Goal: Task Accomplishment & Management: Complete application form

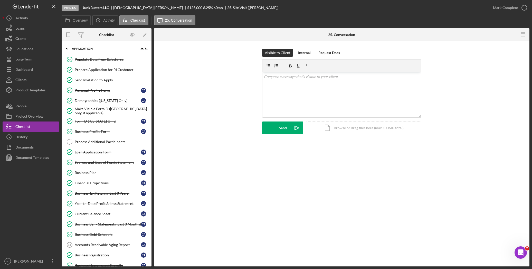
scroll to position [281, 0]
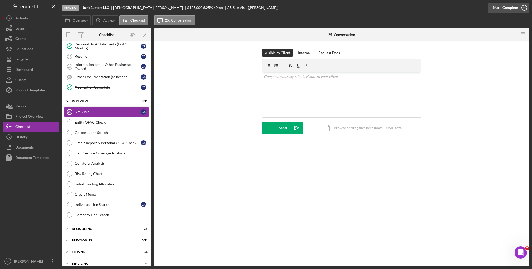
click at [505, 8] on div "Mark Complete" at bounding box center [505, 8] width 25 height 10
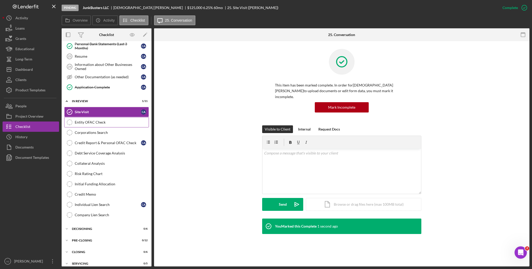
click at [96, 124] on div "Entity OFAC Check" at bounding box center [112, 122] width 74 height 4
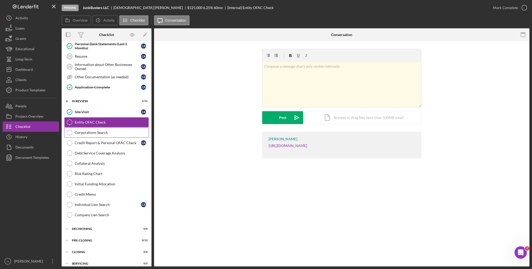
click at [101, 134] on div "Corporations Search" at bounding box center [112, 132] width 74 height 4
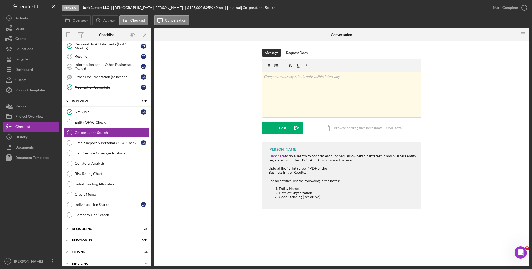
click at [348, 126] on div "Icon/Document Browse or drag files here (max 100MB total) Tap to choose files o…" at bounding box center [364, 127] width 116 height 13
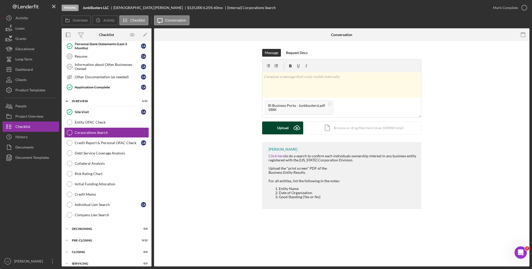
click at [281, 128] on div "Upload" at bounding box center [283, 127] width 12 height 13
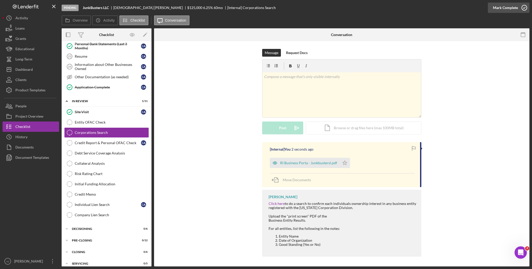
click at [505, 8] on div "Mark Complete" at bounding box center [505, 8] width 25 height 10
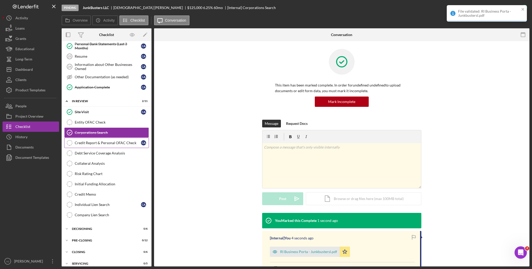
click at [111, 145] on div "Credit Report & Personal OFAC Check" at bounding box center [108, 143] width 66 height 4
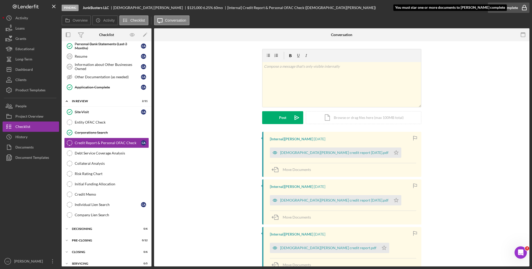
click at [498, 8] on div "Mark Complete" at bounding box center [505, 8] width 25 height 10
click at [394, 153] on polygon "button" at bounding box center [396, 152] width 4 height 4
click at [391, 201] on icon "Icon/Star" at bounding box center [396, 200] width 10 height 10
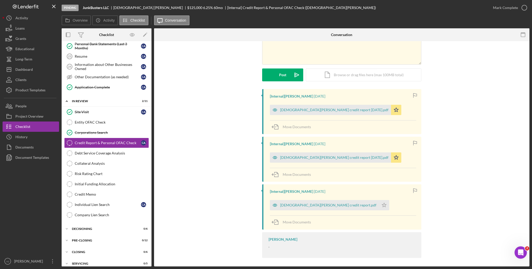
scroll to position [44, 0]
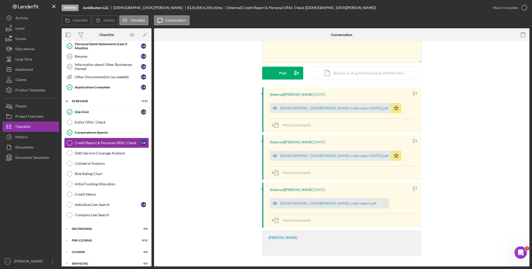
click at [379, 204] on icon "Icon/Star" at bounding box center [384, 203] width 10 height 10
click at [509, 6] on div "Mark Complete" at bounding box center [505, 8] width 25 height 10
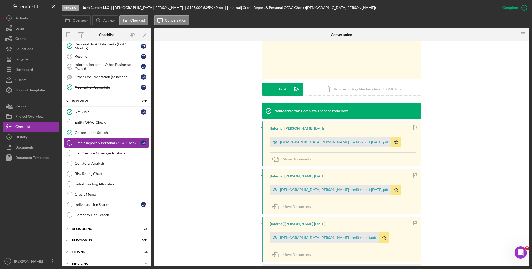
scroll to position [115, 0]
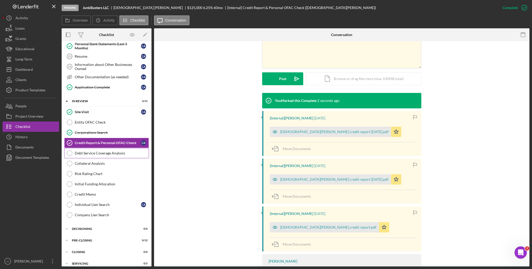
click at [106, 155] on div "Debt Service Coverage Analysis" at bounding box center [112, 153] width 74 height 4
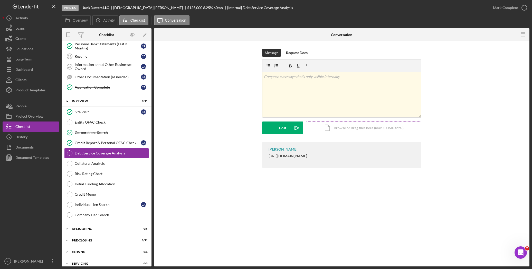
click at [334, 131] on div "Icon/Document Browse or drag files here (max 100MB total) Tap to choose files o…" at bounding box center [364, 127] width 116 height 13
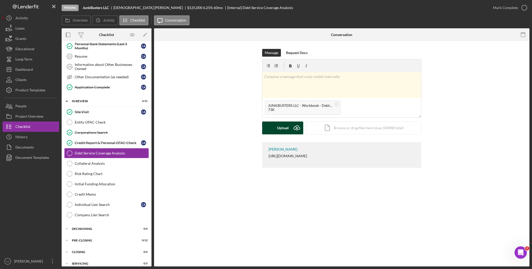
click at [281, 126] on div "Upload" at bounding box center [283, 127] width 12 height 13
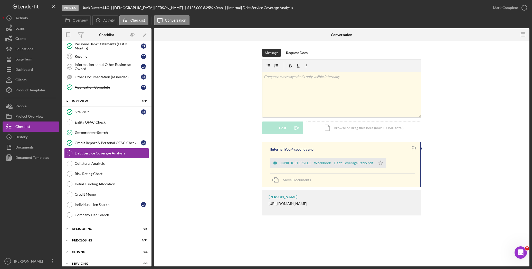
drag, startPoint x: 276, startPoint y: 118, endPoint x: 200, endPoint y: 125, distance: 75.8
click at [200, 125] on div "Message Request Docs v Color teal Color pink Remove color Add row above Add row…" at bounding box center [342, 95] width 360 height 93
click at [508, 8] on div "Mark Complete" at bounding box center [505, 8] width 25 height 10
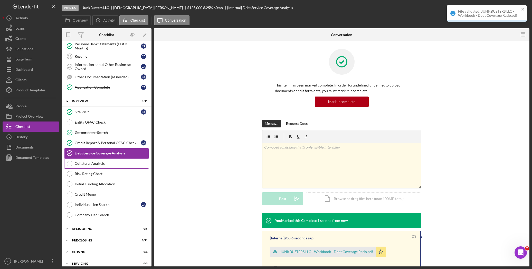
click at [104, 165] on div "Collateral Analysis" at bounding box center [112, 163] width 74 height 4
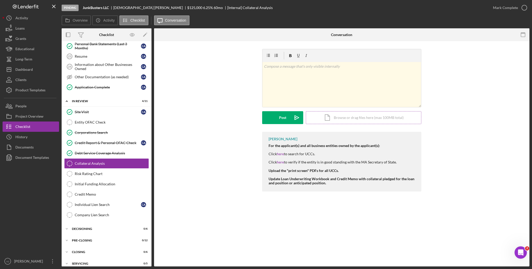
click at [339, 116] on div "Icon/Document Browse or drag files here (max 100MB total) Tap to choose files o…" at bounding box center [364, 117] width 116 height 13
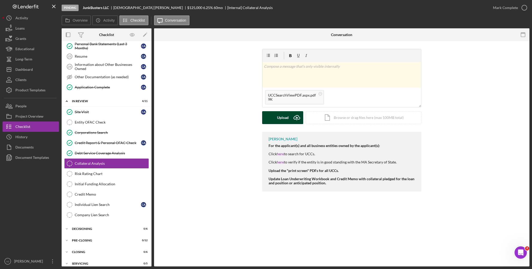
click at [284, 120] on div "Upload" at bounding box center [283, 117] width 12 height 13
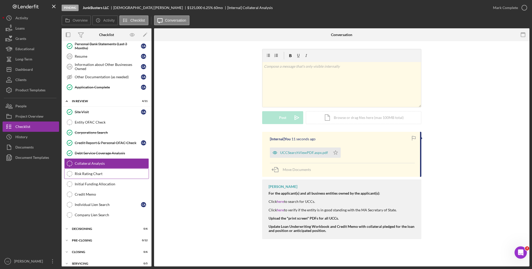
click at [85, 175] on div "Risk Rating Chart" at bounding box center [112, 173] width 74 height 4
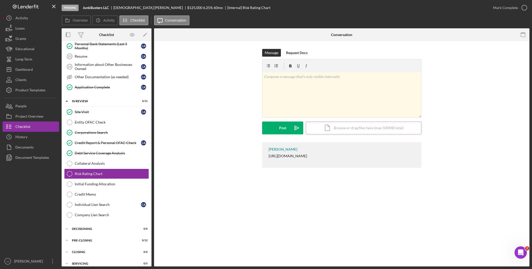
click at [330, 127] on div "Icon/Document Browse or drag files here (max 100MB total) Tap to choose files o…" at bounding box center [364, 127] width 116 height 13
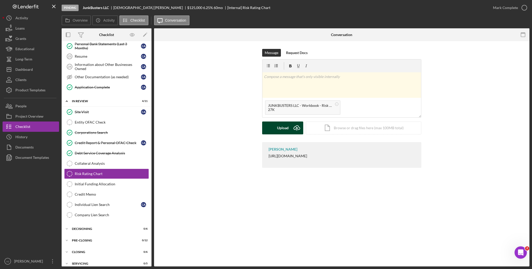
click at [286, 129] on div "Upload" at bounding box center [283, 127] width 12 height 13
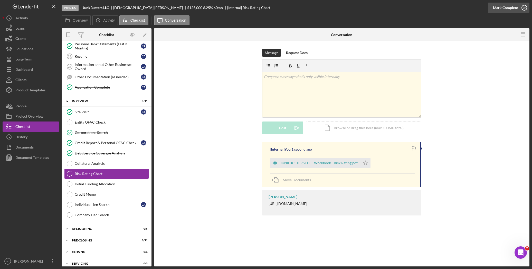
click at [521, 5] on icon "button" at bounding box center [524, 7] width 13 height 13
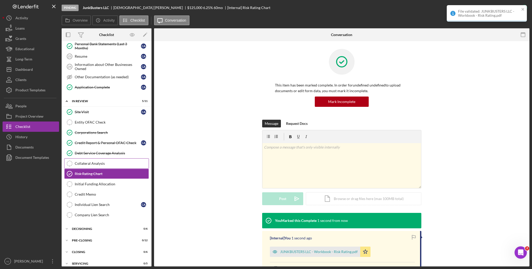
click at [103, 165] on div "Collateral Analysis" at bounding box center [112, 163] width 74 height 4
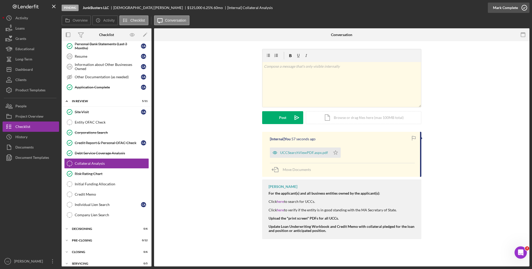
click at [524, 7] on icon "button" at bounding box center [524, 7] width 13 height 13
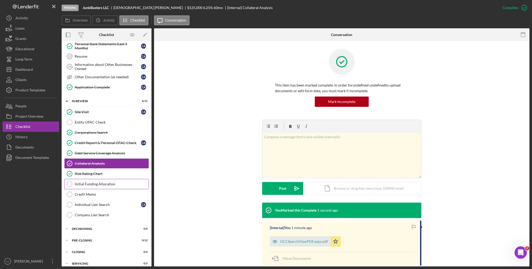
click at [98, 186] on div "Initial Funding Allocation" at bounding box center [112, 184] width 74 height 4
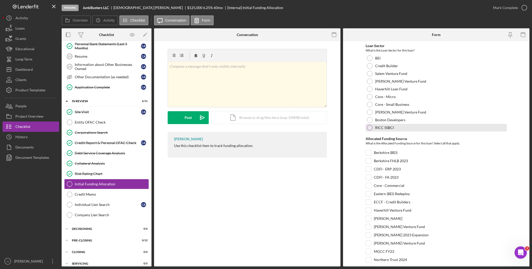
click at [372, 129] on div "RICC SSBCI" at bounding box center [436, 128] width 141 height 8
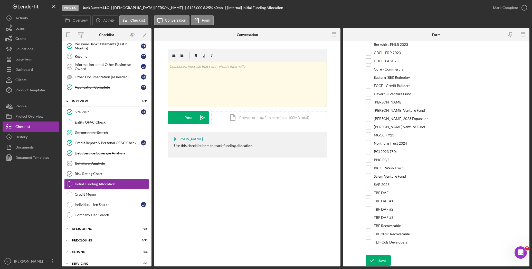
scroll to position [120, 0]
click at [368, 167] on input "RICC - Wash Trust" at bounding box center [368, 167] width 5 height 5
checkbox input "true"
click at [507, 6] on div "Mark Complete" at bounding box center [505, 8] width 25 height 10
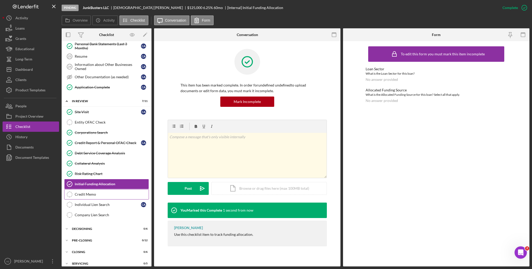
click at [106, 196] on div "Credit Memo" at bounding box center [112, 194] width 74 height 4
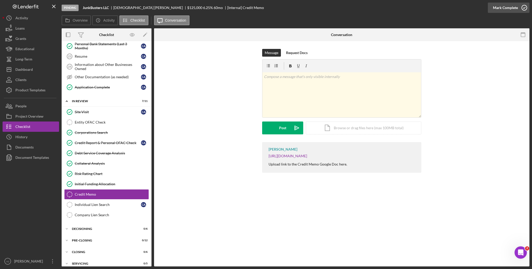
click at [508, 9] on div "Mark Complete" at bounding box center [505, 8] width 25 height 10
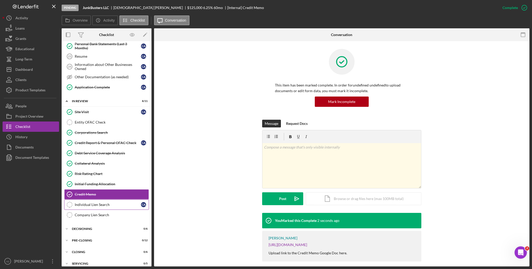
click at [114, 206] on div "Individual Lien Search" at bounding box center [108, 204] width 66 height 4
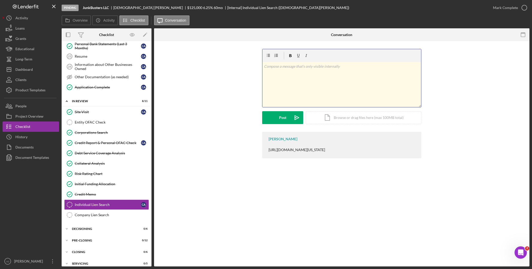
click at [301, 80] on div "v Color teal Color pink Remove color Add row above Add row below Add column bef…" at bounding box center [342, 84] width 159 height 45
click at [287, 117] on button "Post Icon/icon-invite-send" at bounding box center [282, 117] width 41 height 13
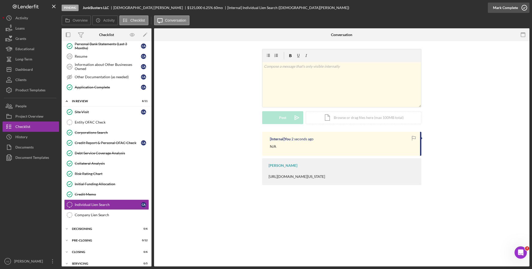
click at [517, 7] on button "Mark Complete" at bounding box center [509, 8] width 42 height 10
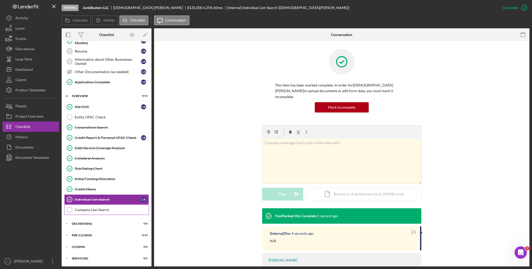
click at [99, 208] on div "Company Lien Search" at bounding box center [112, 209] width 74 height 4
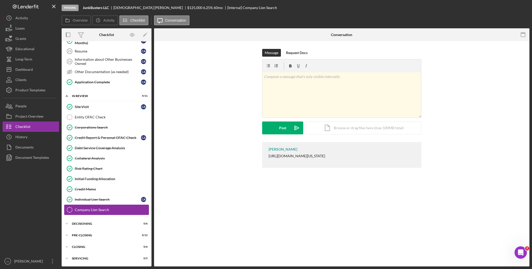
scroll to position [293, 0]
click at [303, 77] on p at bounding box center [342, 77] width 156 height 6
click at [303, 78] on p "Refer to UCC Search" at bounding box center [342, 77] width 156 height 6
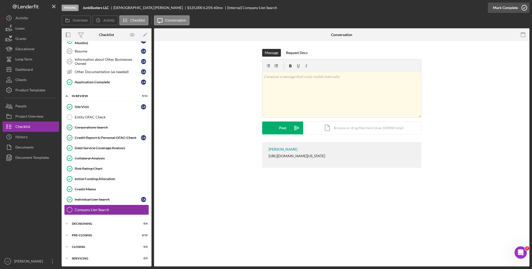
click at [512, 7] on div "Mark Complete" at bounding box center [505, 8] width 25 height 10
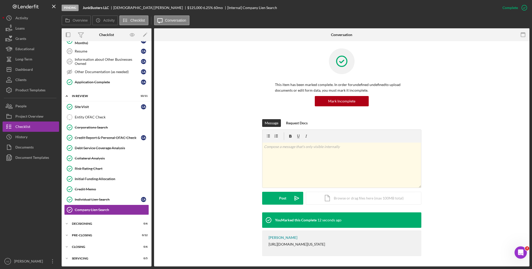
click at [448, 72] on div "This item has been marked complete. In order for undefined undefined to upload …" at bounding box center [342, 83] width 360 height 71
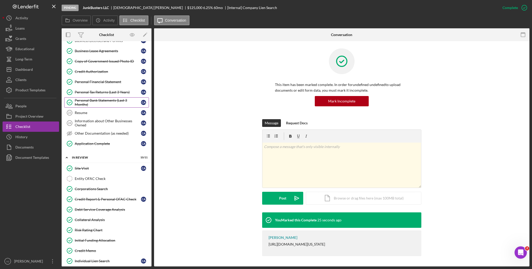
scroll to position [190, 0]
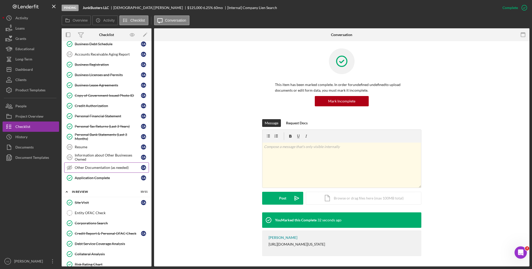
click at [106, 169] on div "Other Documentation (as needed)" at bounding box center [108, 167] width 66 height 4
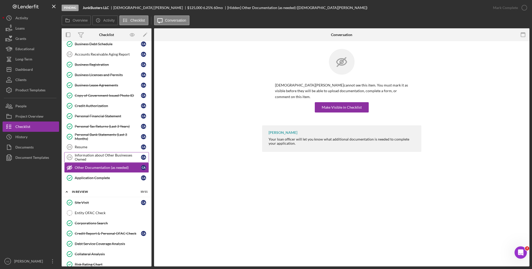
click at [104, 161] on div "Information about Other Businesses Owned" at bounding box center [108, 157] width 66 height 8
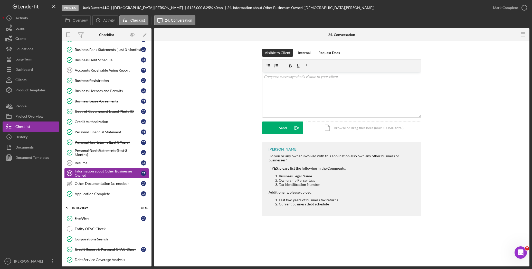
scroll to position [156, 0]
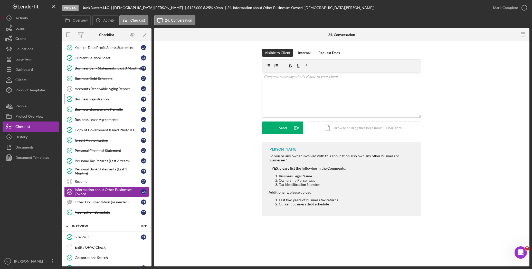
click at [107, 101] on div "Business Registration" at bounding box center [108, 99] width 66 height 4
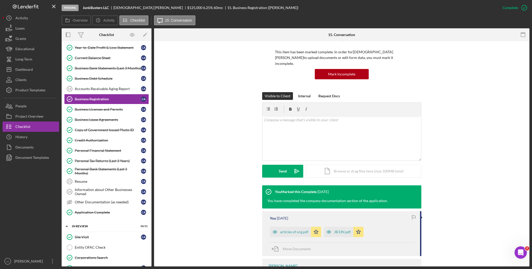
scroll to position [69, 0]
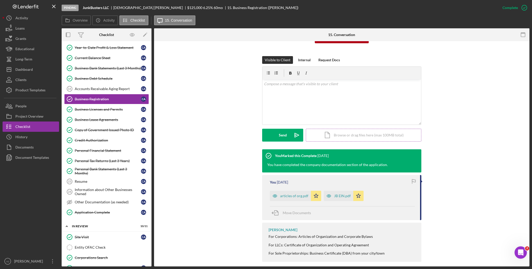
click at [327, 128] on div "Icon/Document Browse or drag files here (max 100MB total) Tap to choose files o…" at bounding box center [364, 134] width 116 height 13
click at [279, 129] on div "Upload" at bounding box center [283, 134] width 12 height 13
